Goal: Transaction & Acquisition: Purchase product/service

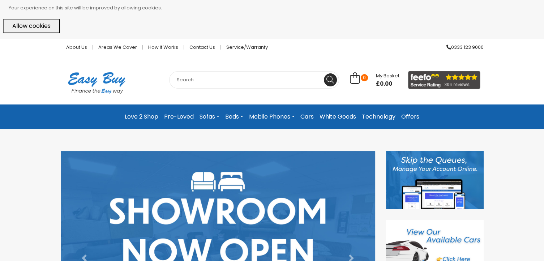
click at [311, 115] on link "Cars" at bounding box center [306, 116] width 19 height 13
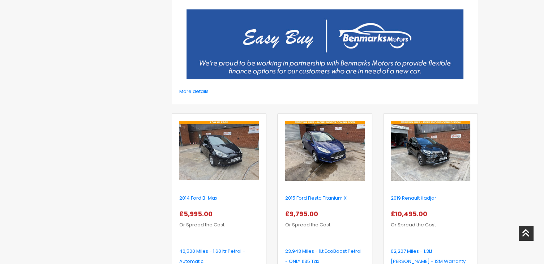
scroll to position [211, 0]
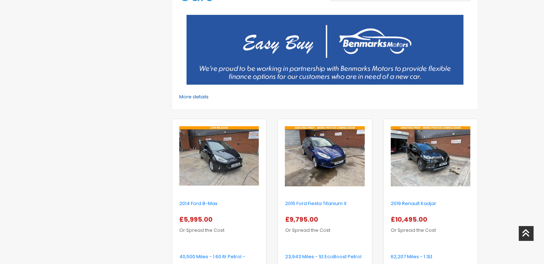
click at [196, 97] on link "More details" at bounding box center [193, 96] width 29 height 7
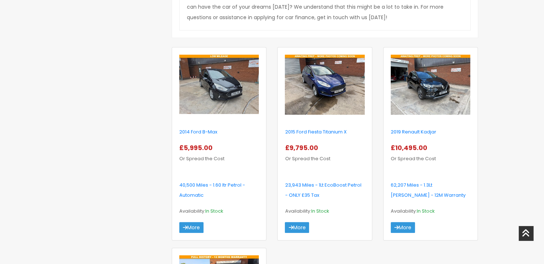
scroll to position [573, 0]
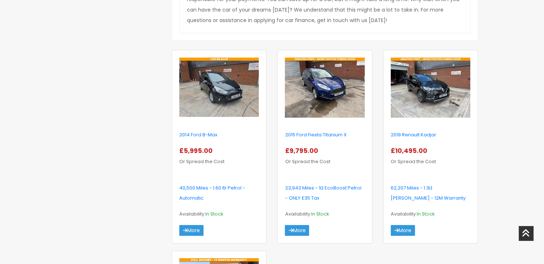
click at [318, 94] on img at bounding box center [324, 87] width 79 height 60
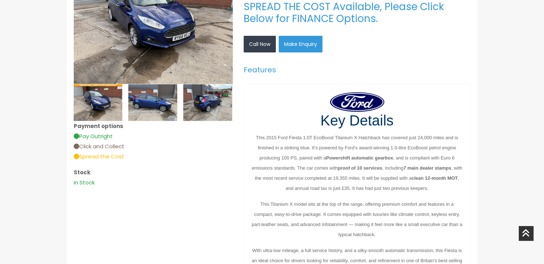
scroll to position [217, 0]
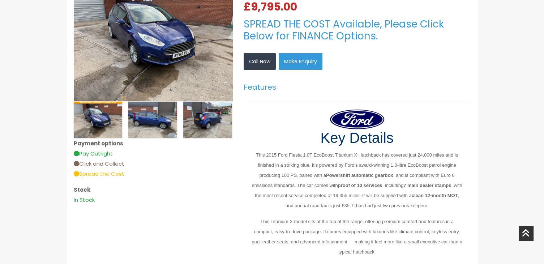
click at [112, 175] on span "Spread the Cost" at bounding box center [99, 174] width 51 height 8
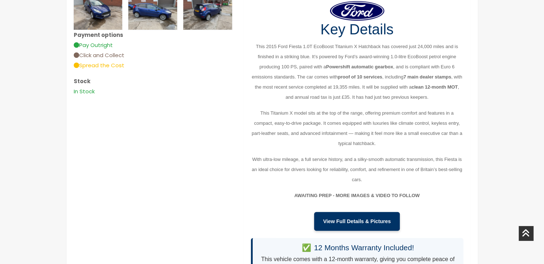
scroll to position [361, 0]
